Goal: Transaction & Acquisition: Obtain resource

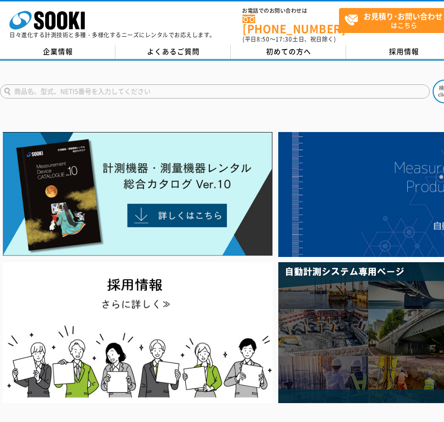
click at [98, 84] on input "text" at bounding box center [215, 91] width 430 height 14
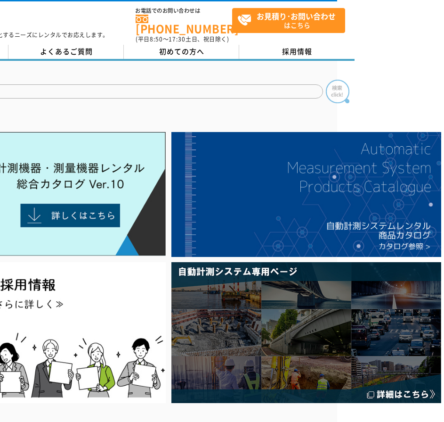
type input "検電器"
click at [330, 87] on img at bounding box center [338, 92] width 24 height 24
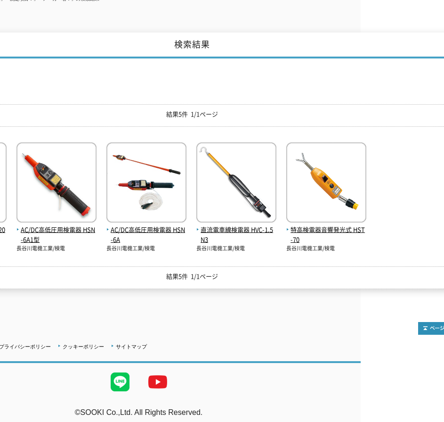
scroll to position [116, 0]
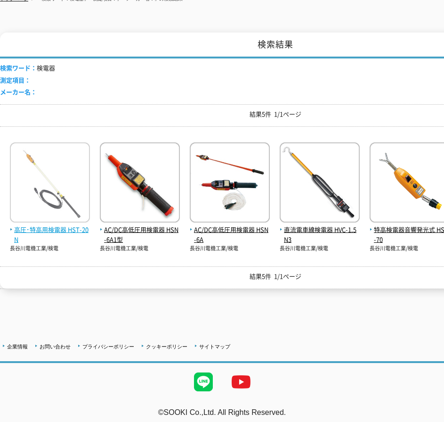
click at [57, 188] on img at bounding box center [50, 183] width 80 height 82
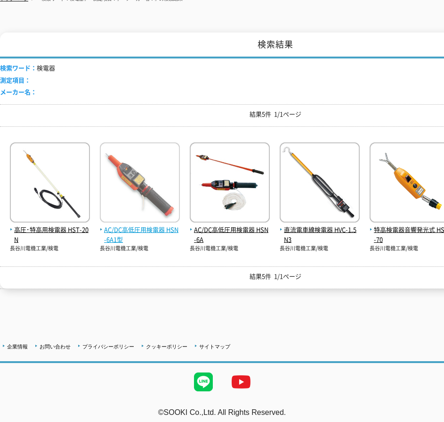
click at [137, 171] on img at bounding box center [140, 183] width 80 height 82
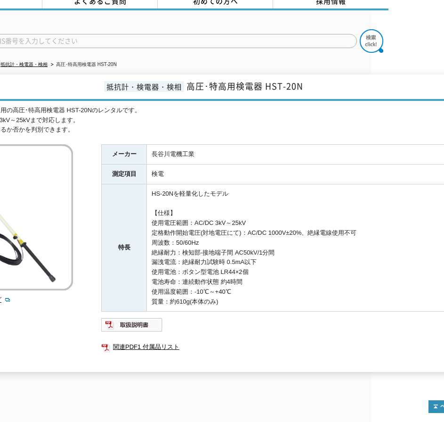
scroll to position [50, 0]
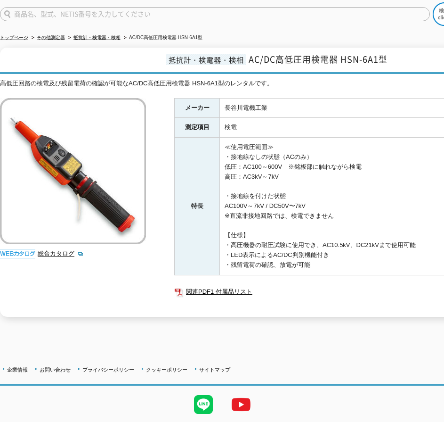
scroll to position [78, 0]
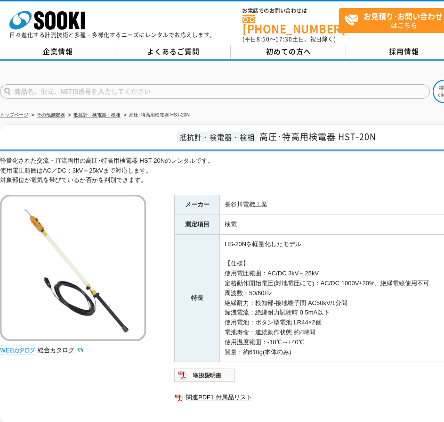
scroll to position [54, 0]
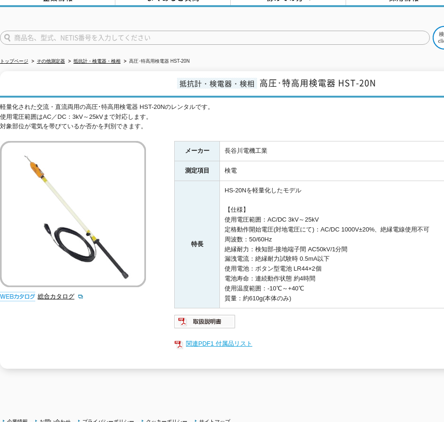
click at [207, 337] on link "関連PDF1 付属品リスト" at bounding box center [362, 343] width 377 height 12
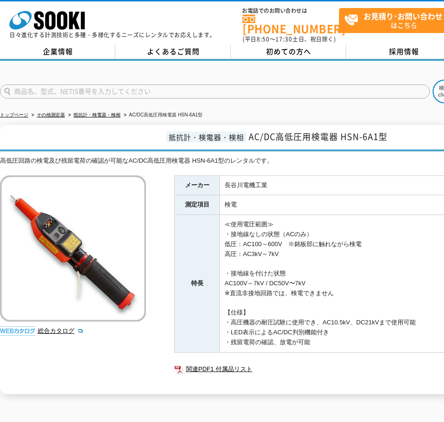
scroll to position [53, 0]
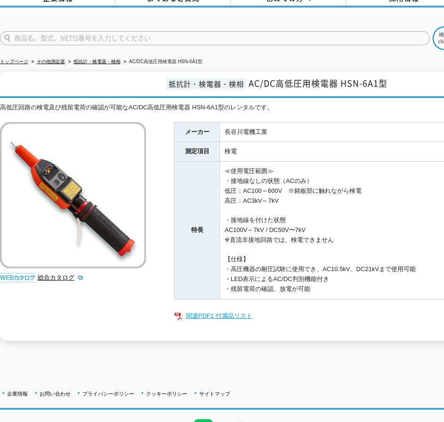
click at [199, 312] on link "関連PDF1 付属品リスト" at bounding box center [362, 316] width 377 height 12
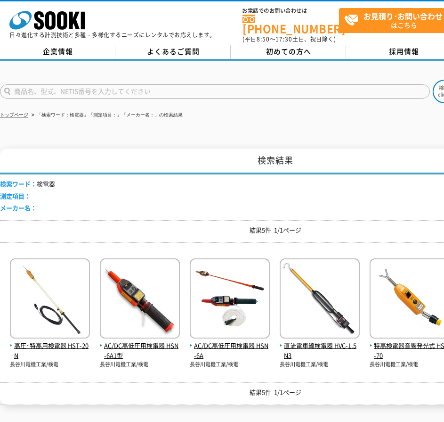
click at [114, 84] on input "text" at bounding box center [215, 91] width 430 height 14
click at [102, 84] on input "text" at bounding box center [215, 91] width 430 height 14
type input "ゆ"
type input "自記録"
click at [433, 80] on button at bounding box center [445, 92] width 24 height 24
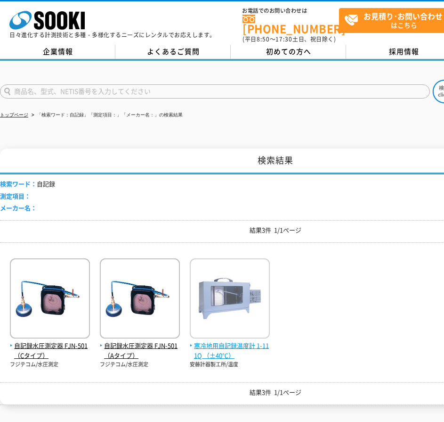
click at [232, 308] on img at bounding box center [230, 299] width 80 height 82
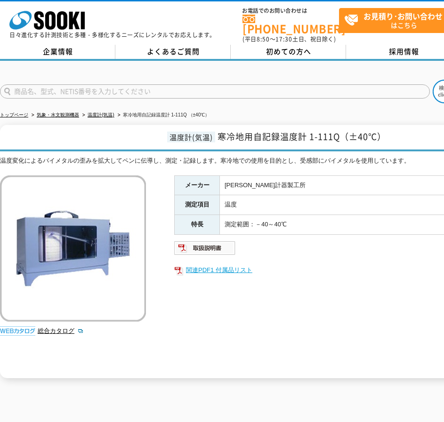
click at [215, 265] on link "関連PDF1 付属品リスト" at bounding box center [362, 270] width 377 height 12
